Goal: Transaction & Acquisition: Purchase product/service

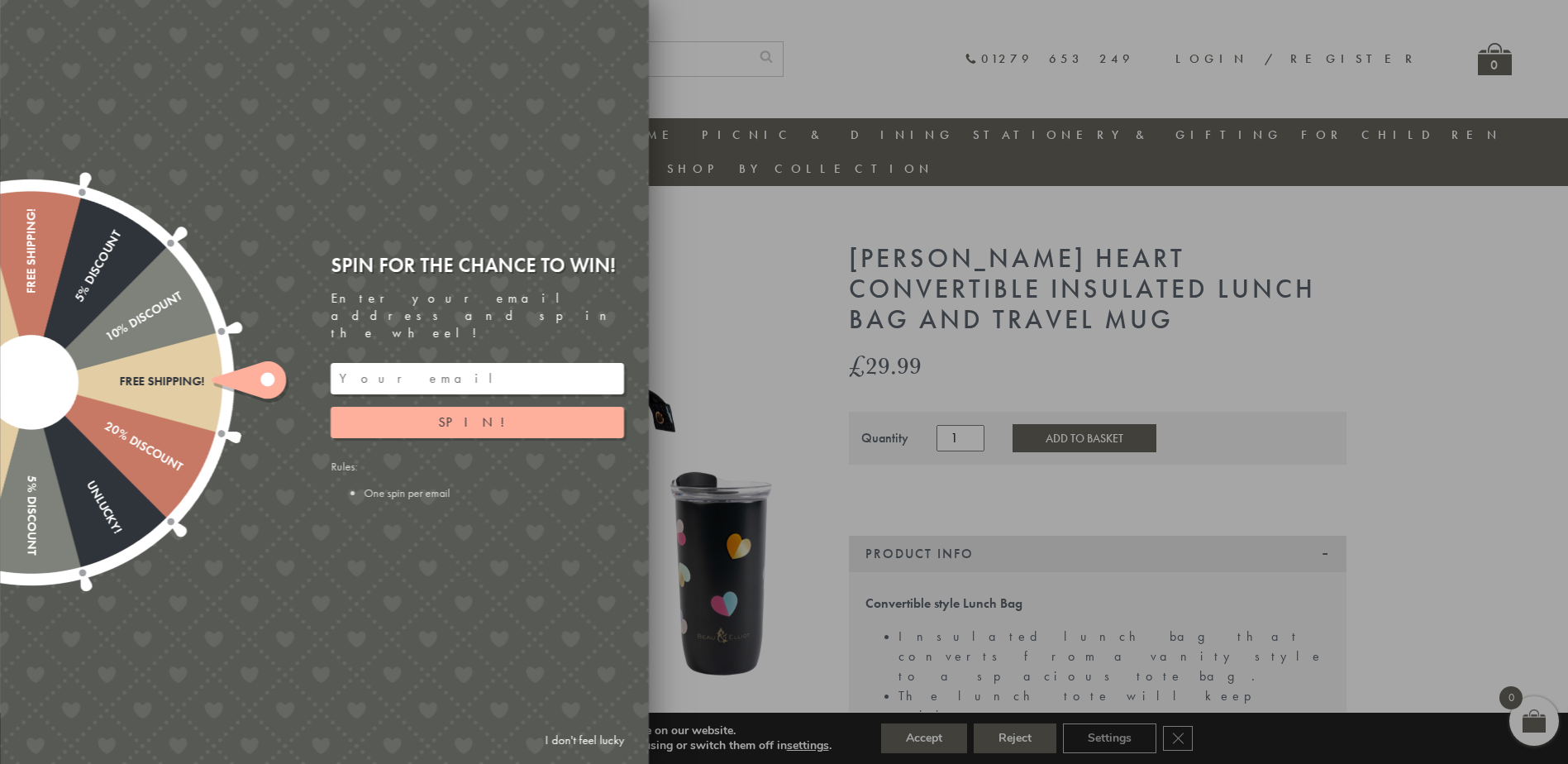
click at [268, 375] on ellipse at bounding box center [266, 379] width 14 height 14
click at [444, 407] on button "Spin!" at bounding box center [477, 422] width 293 height 32
click at [590, 736] on link "I don't feel lucky" at bounding box center [584, 740] width 96 height 31
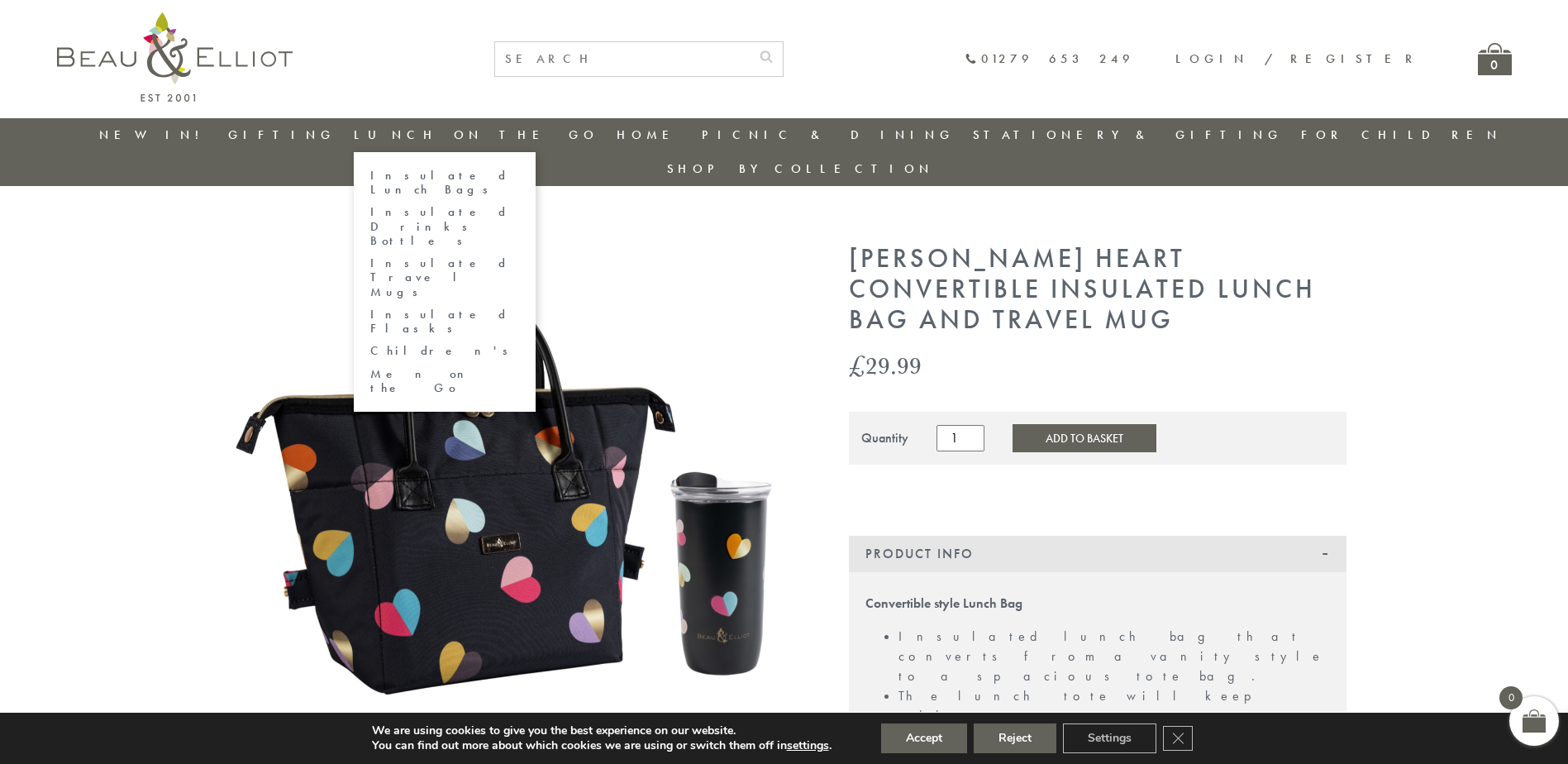
click at [459, 138] on link "Lunch On The Go" at bounding box center [476, 135] width 245 height 17
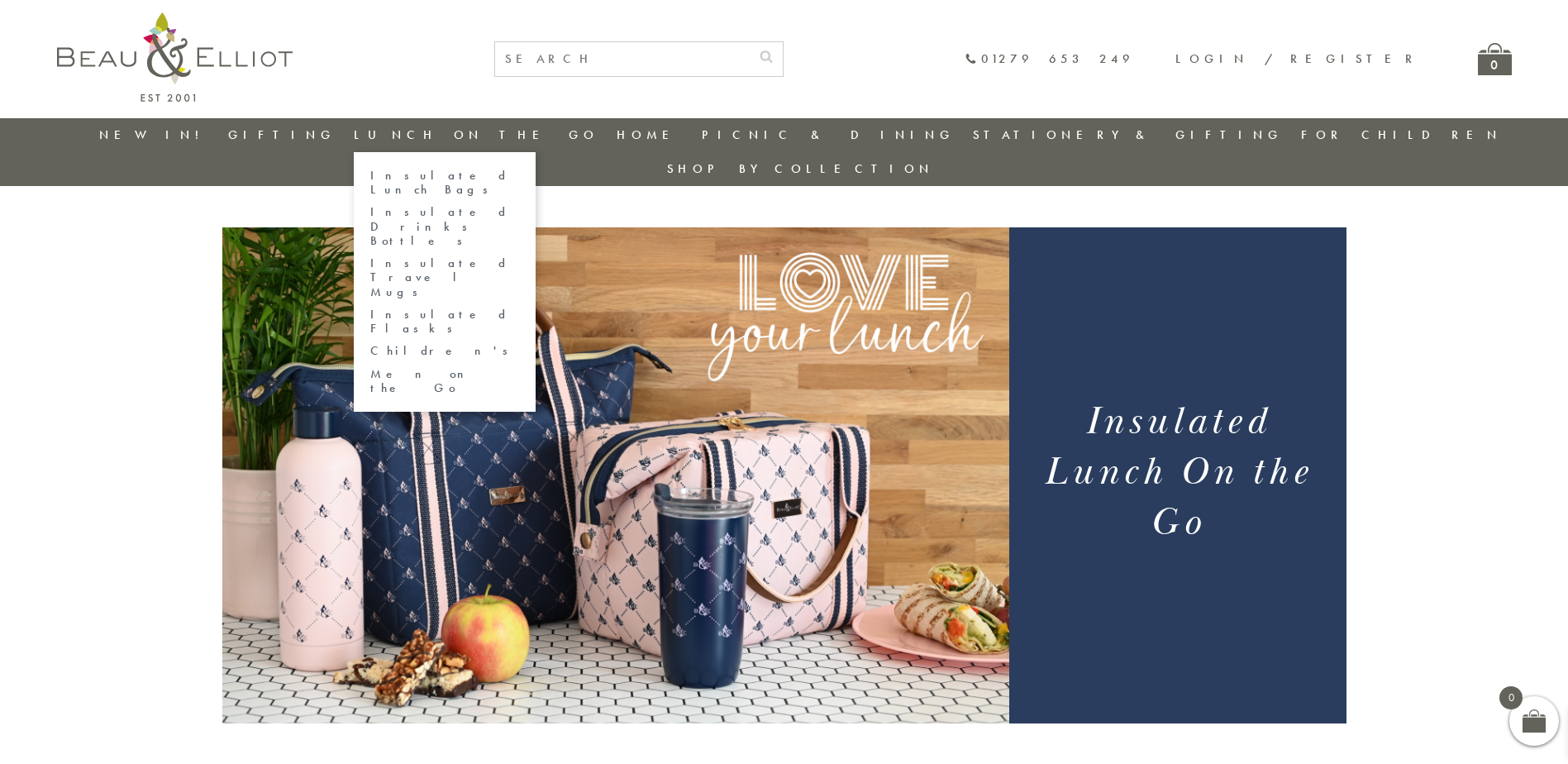
click at [470, 176] on link "Insulated Lunch Bags" at bounding box center [444, 183] width 149 height 29
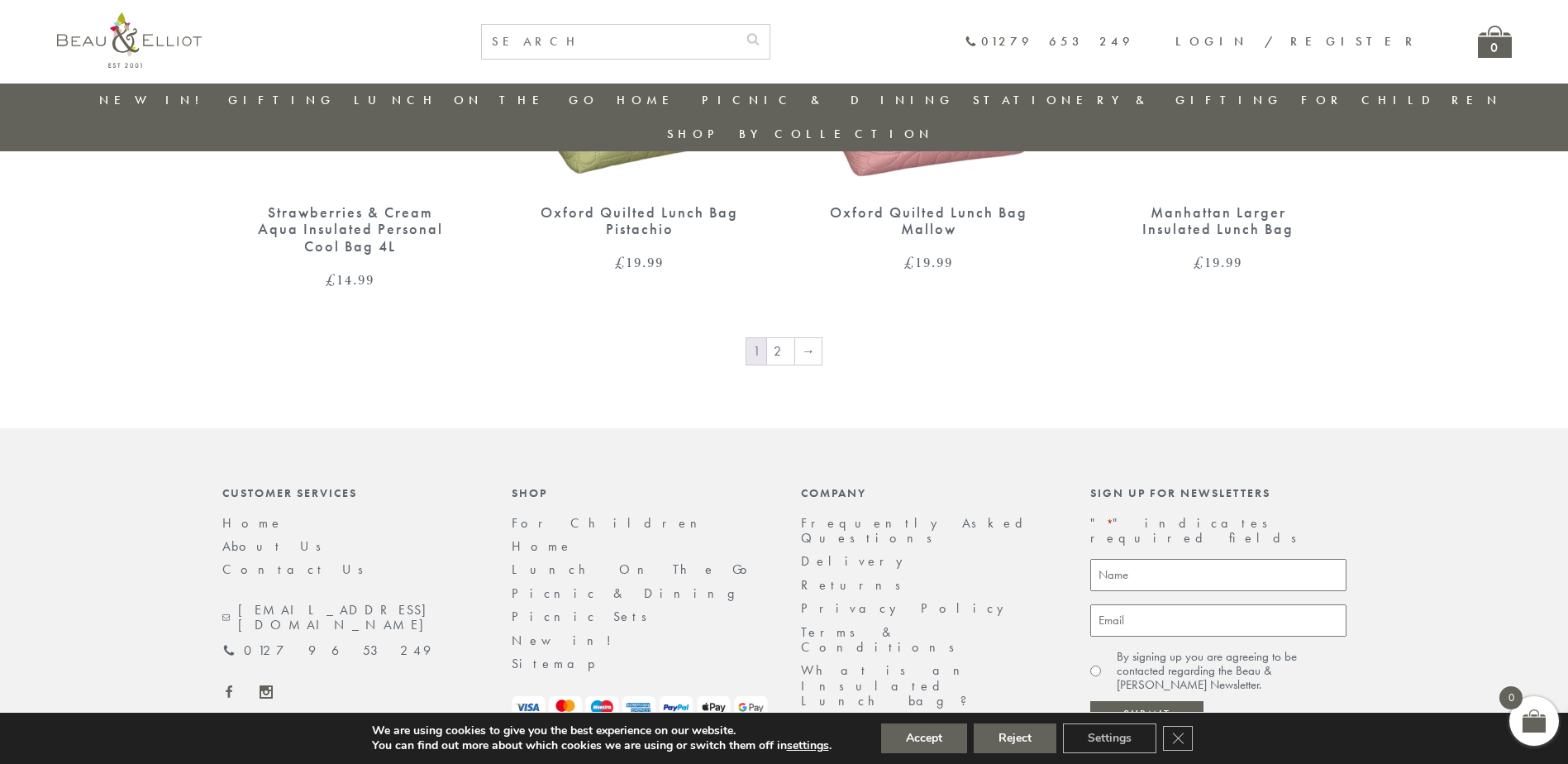
scroll to position [2858, 0]
click at [785, 337] on link "2" at bounding box center [780, 350] width 27 height 26
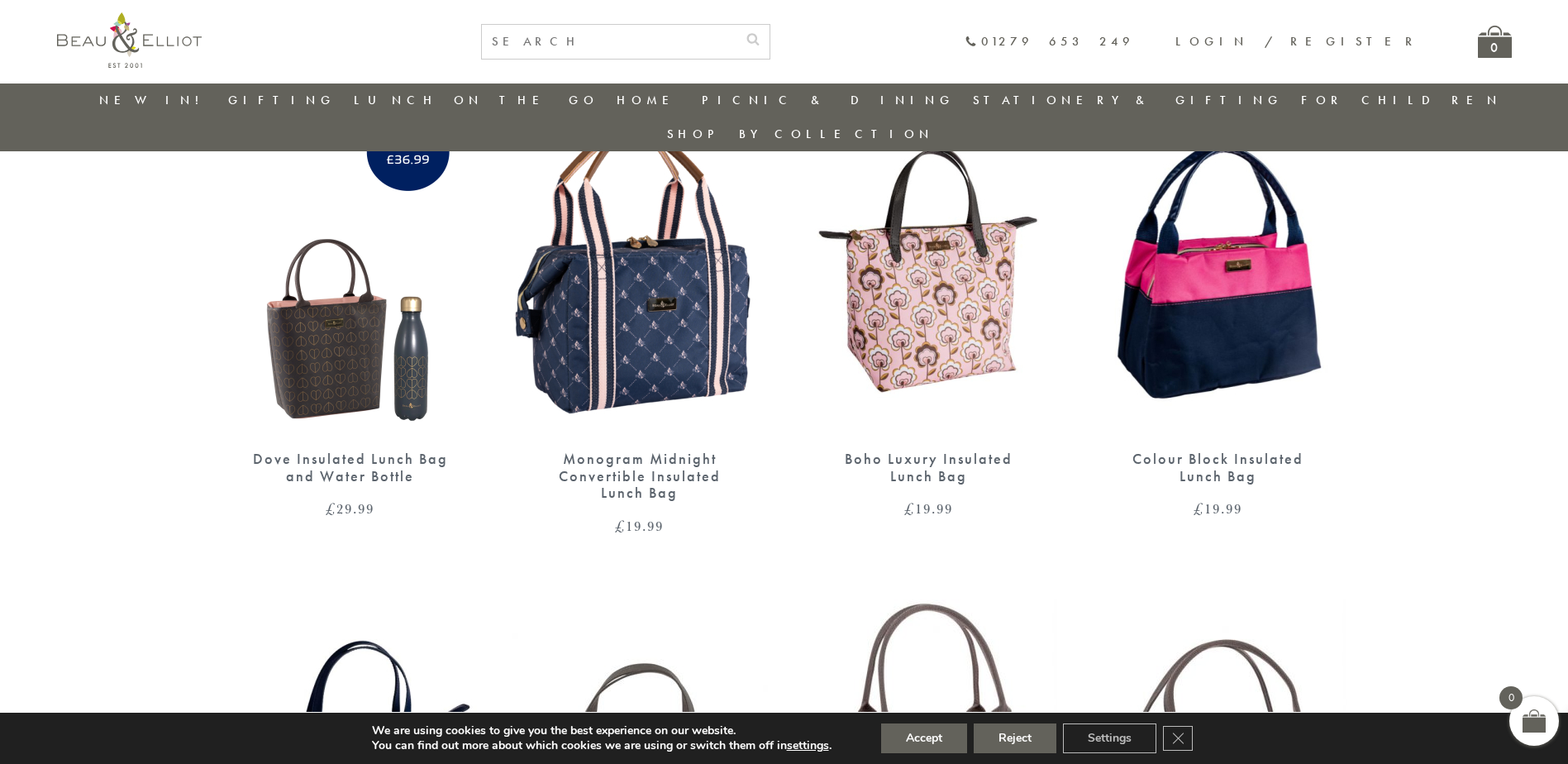
scroll to position [2280, 0]
